Goal: Task Accomplishment & Management: Use online tool/utility

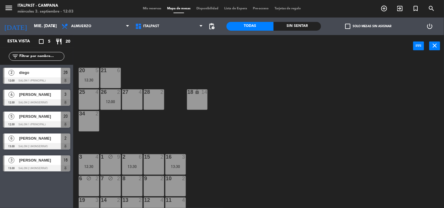
click at [42, 80] on div "2 diego 12:00 Salon 1 (Principal) 26" at bounding box center [36, 76] width 73 height 22
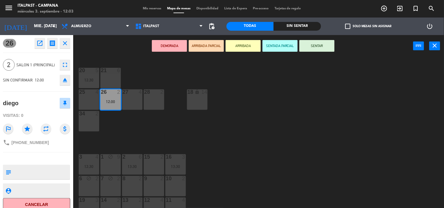
click at [247, 45] on button "ARRIBADA" at bounding box center [243, 46] width 35 height 12
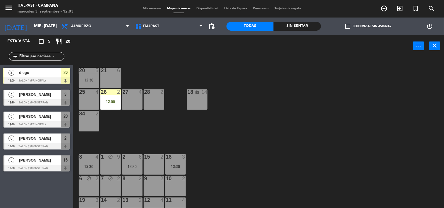
click at [106, 80] on div "21 6" at bounding box center [110, 78] width 20 height 20
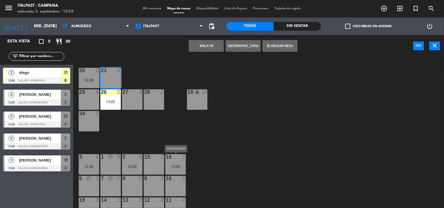
click at [185, 159] on div "3" at bounding box center [184, 156] width 4 height 5
click at [302, 148] on div "20 5 12:30 21 6 25 4 26 2 12:00 27 4 28 2 18 lock 14 34 2 3 4 12:30 1 block 9 2…" at bounding box center [261, 132] width 366 height 151
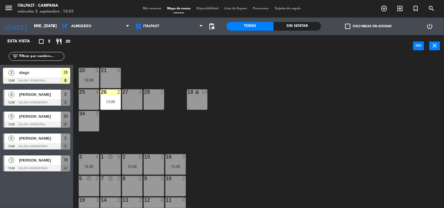
click at [183, 156] on div "3" at bounding box center [184, 156] width 4 height 5
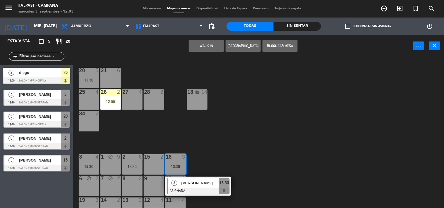
drag, startPoint x: 189, startPoint y: 129, endPoint x: 185, endPoint y: 122, distance: 7.6
click at [190, 129] on div "20 5 12:30 21 6 25 4 26 2 12:00 27 4 28 2 18 lock 14 34 2 3 4 12:30 1 block 9 2…" at bounding box center [261, 132] width 366 height 151
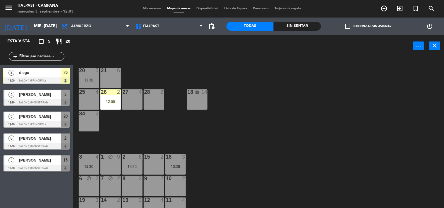
click at [82, 162] on div "3 4 12:30" at bounding box center [89, 164] width 20 height 20
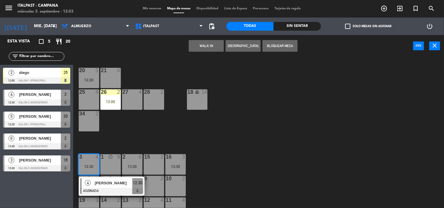
click at [113, 144] on div "20 5 12:30 21 6 25 4 26 2 12:00 27 4 28 2 18 lock 14 34 2 3 4 12:30 4 [PERSON_N…" at bounding box center [261, 132] width 366 height 151
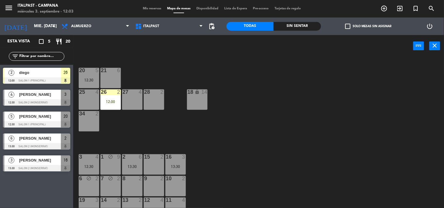
click at [105, 78] on div "21 6" at bounding box center [110, 78] width 20 height 20
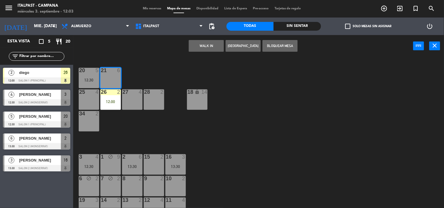
click at [273, 43] on button "Bloquear Mesa" at bounding box center [279, 46] width 35 height 12
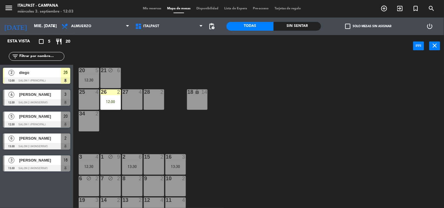
click at [116, 98] on div "26 2 12:00" at bounding box center [110, 99] width 20 height 20
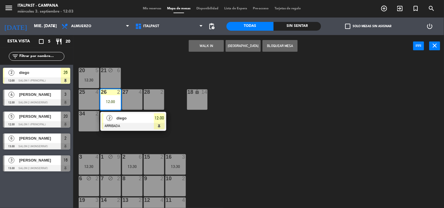
click at [171, 183] on div "10 2" at bounding box center [175, 186] width 20 height 20
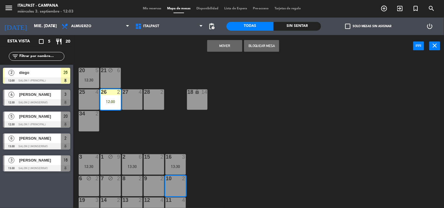
click at [233, 46] on button "Mover" at bounding box center [224, 46] width 35 height 12
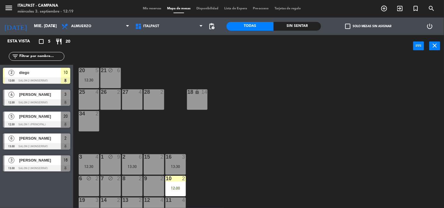
click at [38, 125] on div at bounding box center [36, 124] width 67 height 6
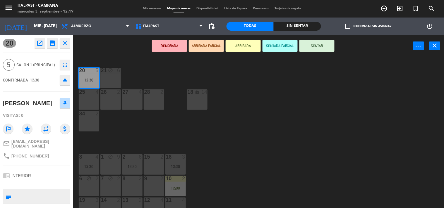
click at [238, 47] on button "ARRIBADA" at bounding box center [243, 46] width 35 height 12
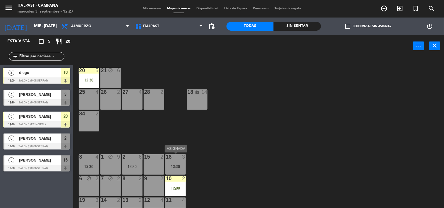
click at [176, 168] on div "13:30" at bounding box center [175, 167] width 20 height 4
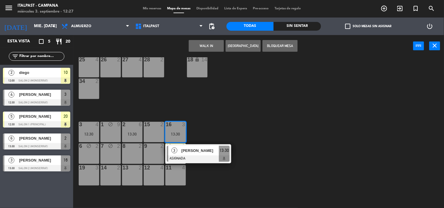
scroll to position [65, 0]
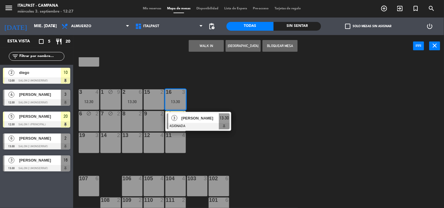
click at [236, 150] on div "20 5 12:30 21 block 6 25 4 26 2 27 4 28 2 18 lock 14 34 2 3 4 12:30 1 block 9 2…" at bounding box center [261, 132] width 366 height 151
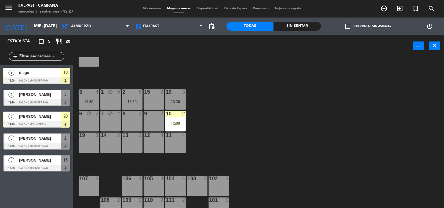
click at [135, 104] on div "2 6 13:30" at bounding box center [132, 99] width 20 height 20
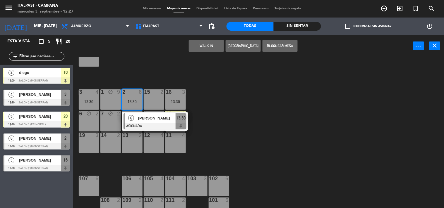
click at [146, 119] on span "[PERSON_NAME]" at bounding box center [156, 118] width 37 height 6
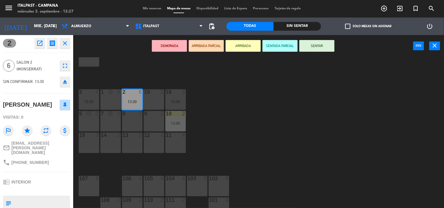
click at [218, 125] on div "20 5 12:30 21 block 6 25 4 26 2 27 4 28 2 18 lock 14 34 2 3 4 12:30 1 block 9 2…" at bounding box center [261, 132] width 366 height 151
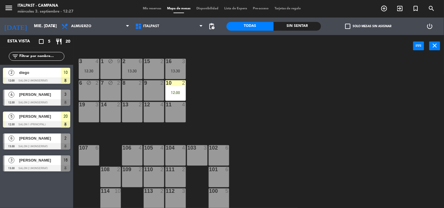
scroll to position [31, 0]
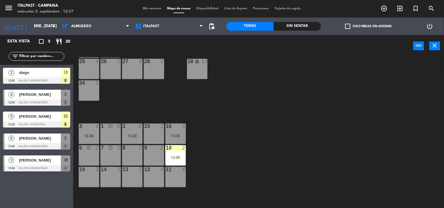
click at [202, 121] on div "20 5 12:30 21 block 6 25 4 26 2 27 4 28 2 18 lock 14 34 2 3 4 12:30 1 block 9 2…" at bounding box center [261, 132] width 366 height 151
click at [220, 124] on div "20 5 12:30 21 block 6 25 4 26 2 27 4 28 2 18 lock 14 34 2 3 4 12:30 1 block 9 2…" at bounding box center [261, 132] width 366 height 151
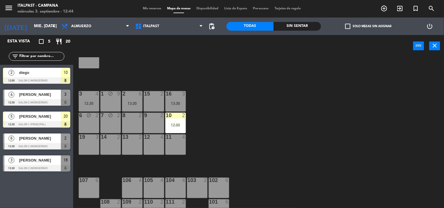
click at [180, 97] on div "16 3" at bounding box center [175, 94] width 20 height 6
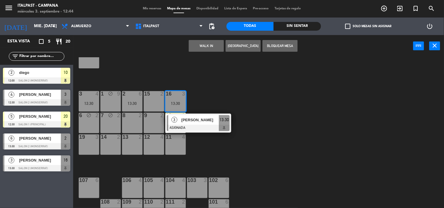
click at [204, 116] on div "[PERSON_NAME]" at bounding box center [200, 120] width 38 height 10
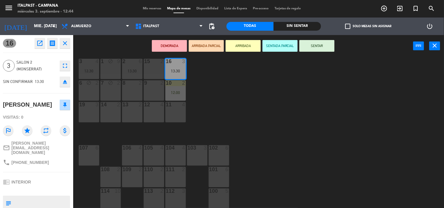
scroll to position [30, 0]
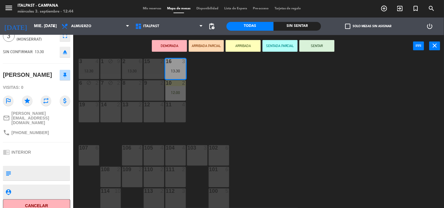
click at [249, 119] on div "20 5 12:30 21 block 6 25 4 26 2 27 4 28 2 18 lock 14 34 2 3 4 12:30 1 block 9 2…" at bounding box center [261, 132] width 366 height 151
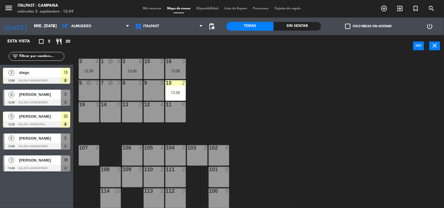
click at [183, 65] on div "16 3 13:30" at bounding box center [175, 69] width 20 height 20
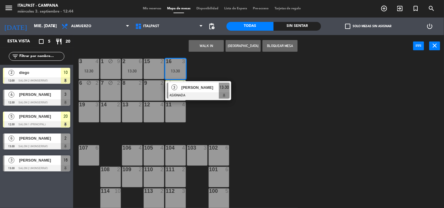
click at [176, 114] on div "11 4" at bounding box center [175, 112] width 20 height 20
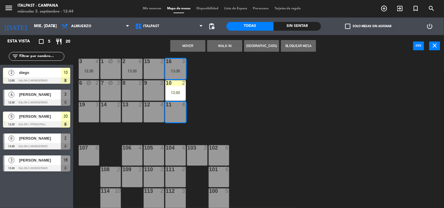
click at [187, 48] on button "Mover" at bounding box center [187, 46] width 35 height 12
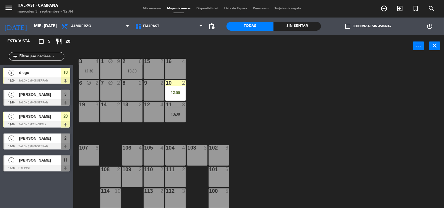
click at [223, 100] on div "20 5 12:30 21 block 6 25 4 26 2 27 4 28 2 18 lock 14 34 2 3 4 12:30 1 block 9 2…" at bounding box center [261, 132] width 366 height 151
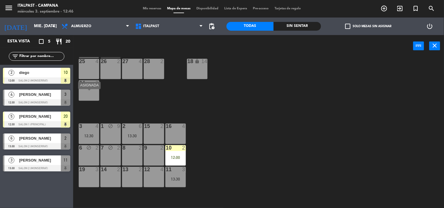
scroll to position [63, 0]
